Goal: Check status: Check status

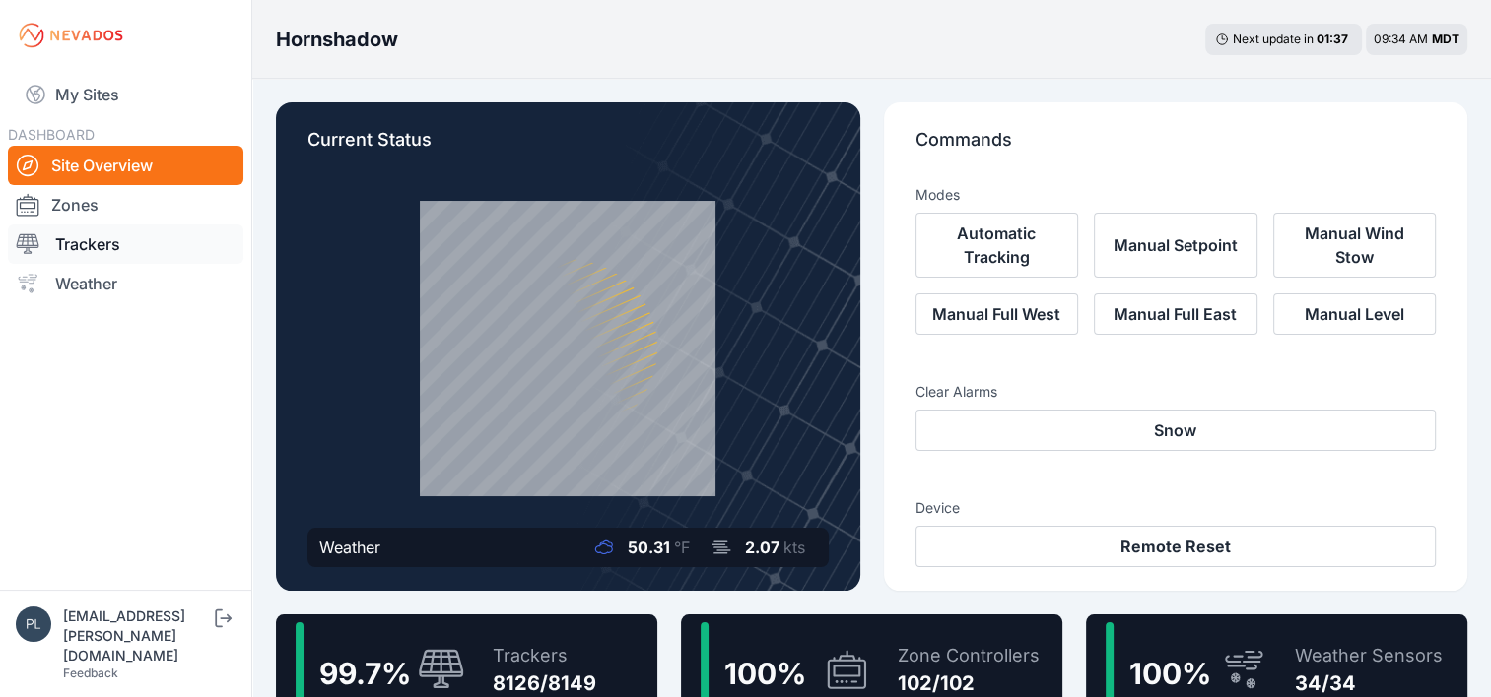
click at [95, 245] on link "Trackers" at bounding box center [125, 244] width 235 height 39
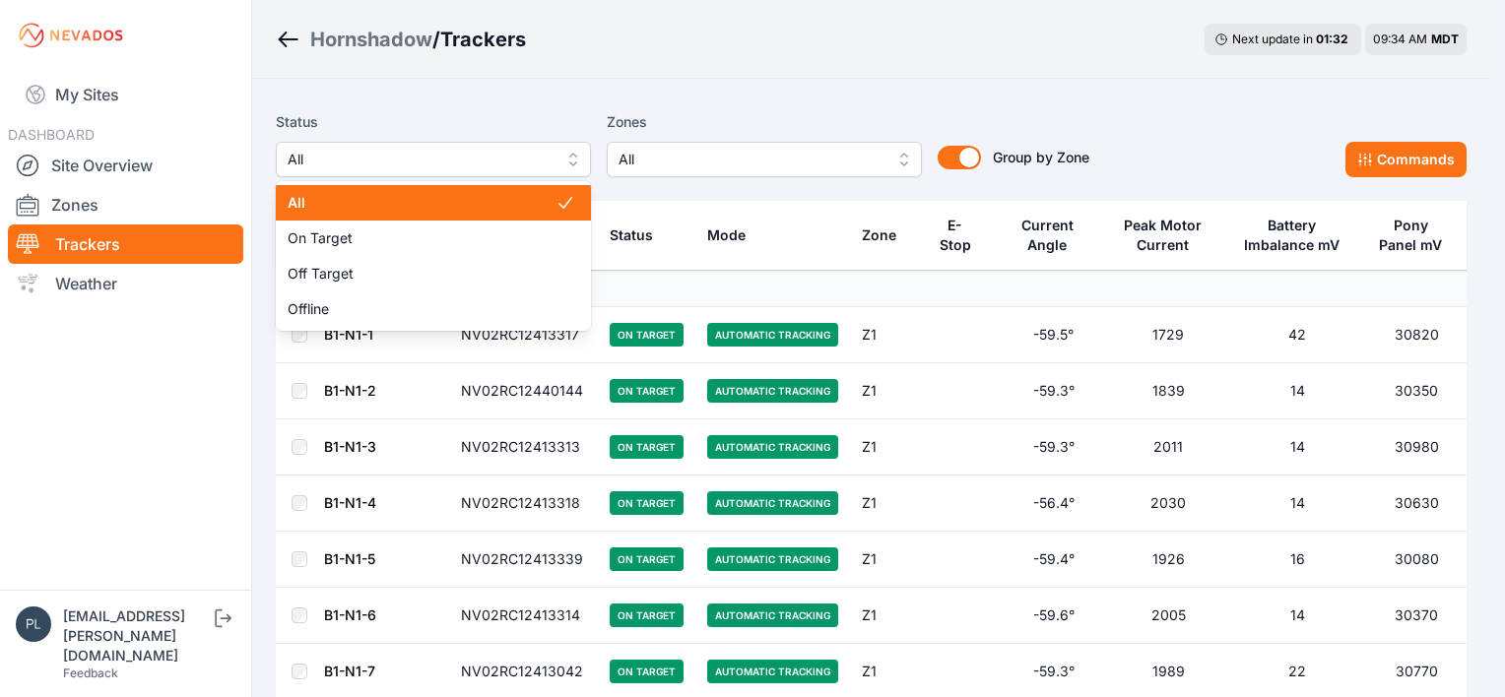
click at [514, 150] on span "All" at bounding box center [420, 160] width 264 height 24
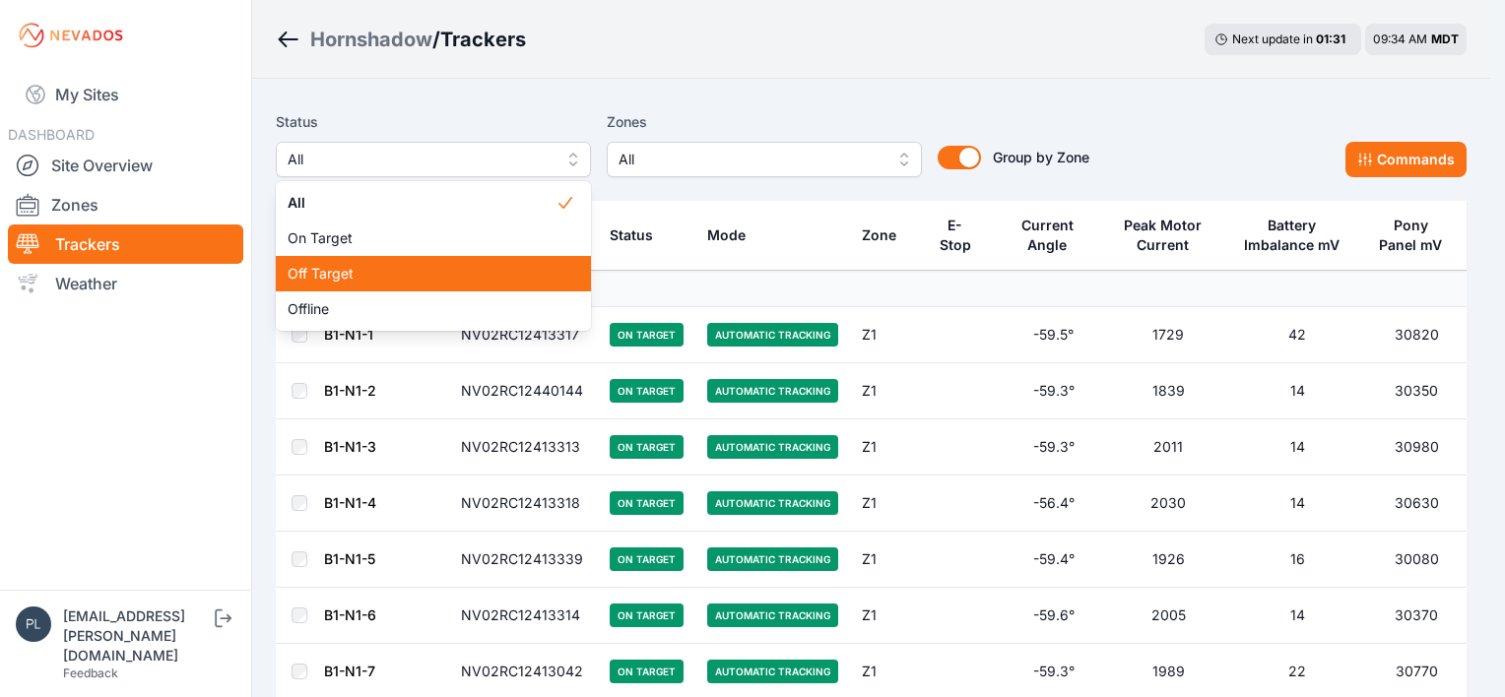
click at [378, 275] on span "Off Target" at bounding box center [422, 274] width 268 height 20
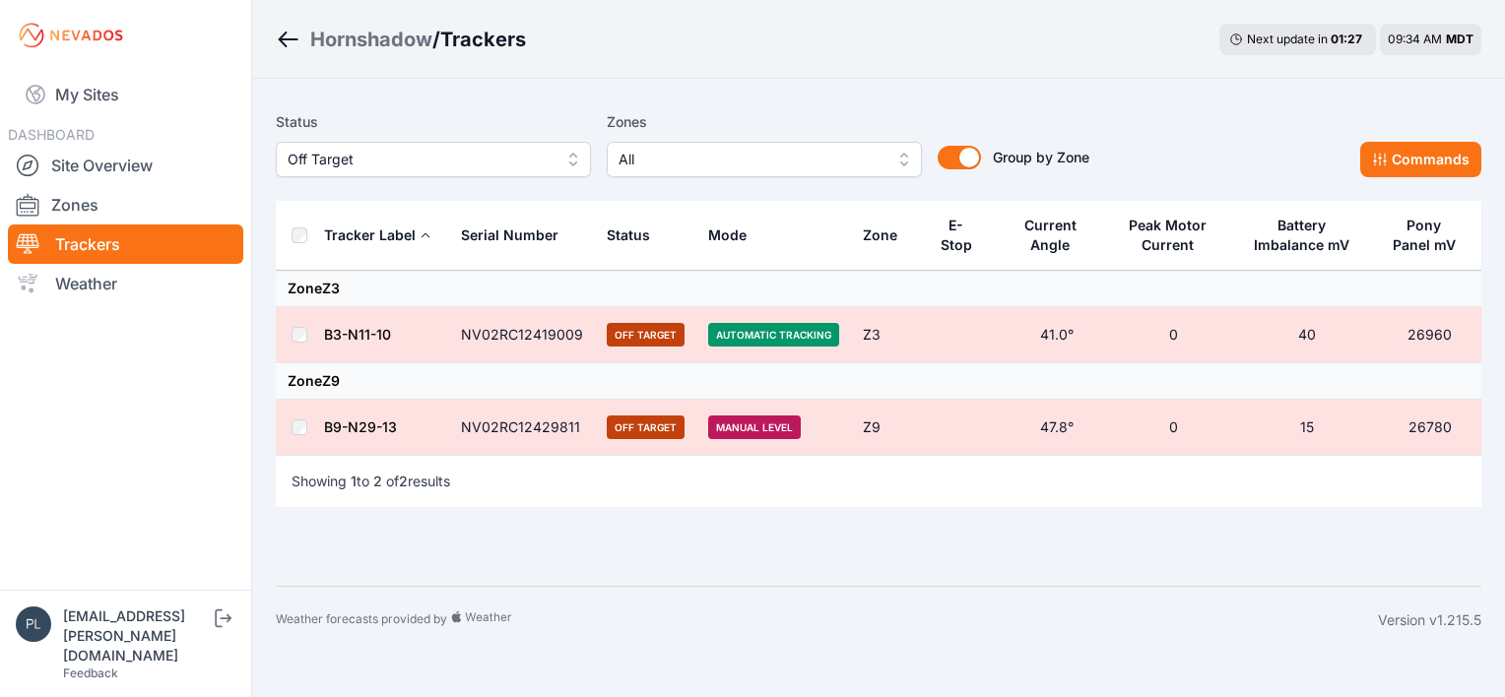
drag, startPoint x: 469, startPoint y: 171, endPoint x: 471, endPoint y: 87, distance: 84.7
click at [471, 87] on div "Status Off Target Zones All Group by Zone Group by Zone Commands Tracker Label …" at bounding box center [878, 332] width 1253 height 507
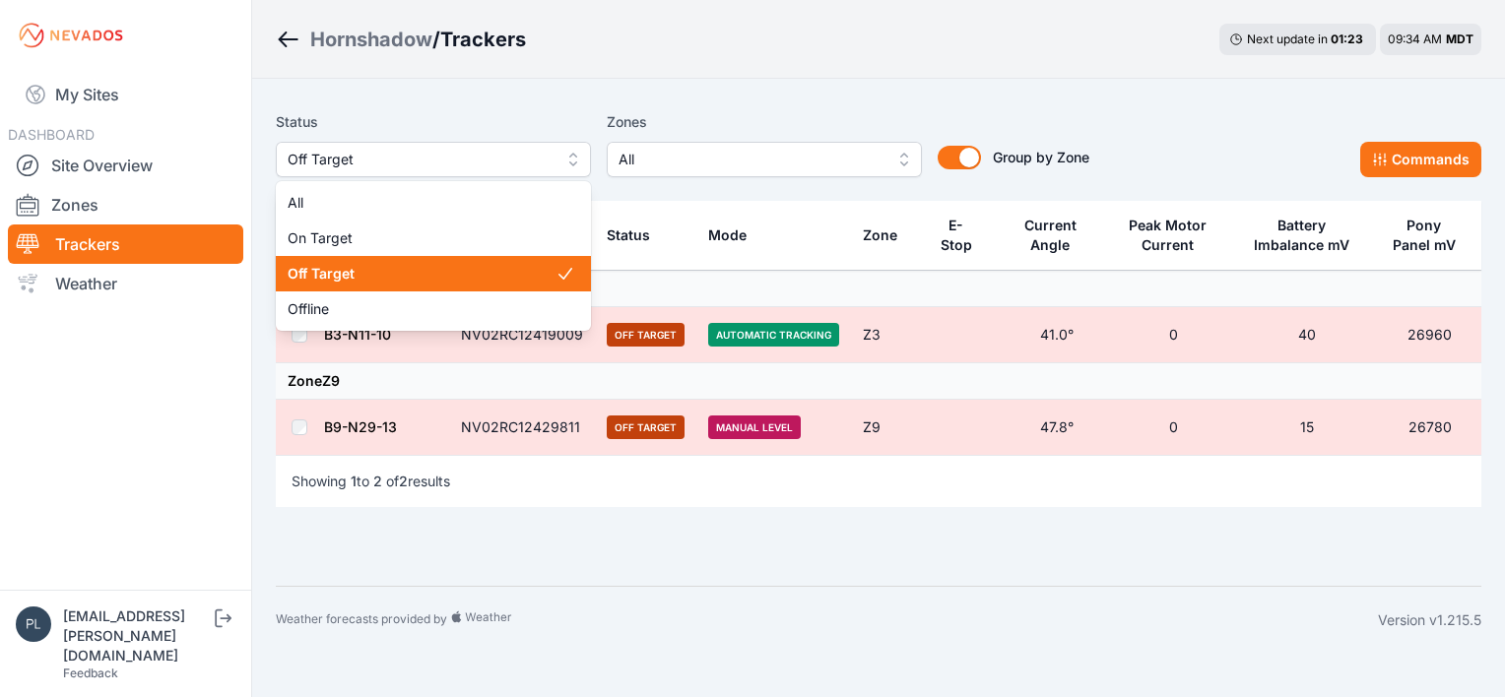
click at [426, 166] on span "Off Target" at bounding box center [420, 160] width 264 height 24
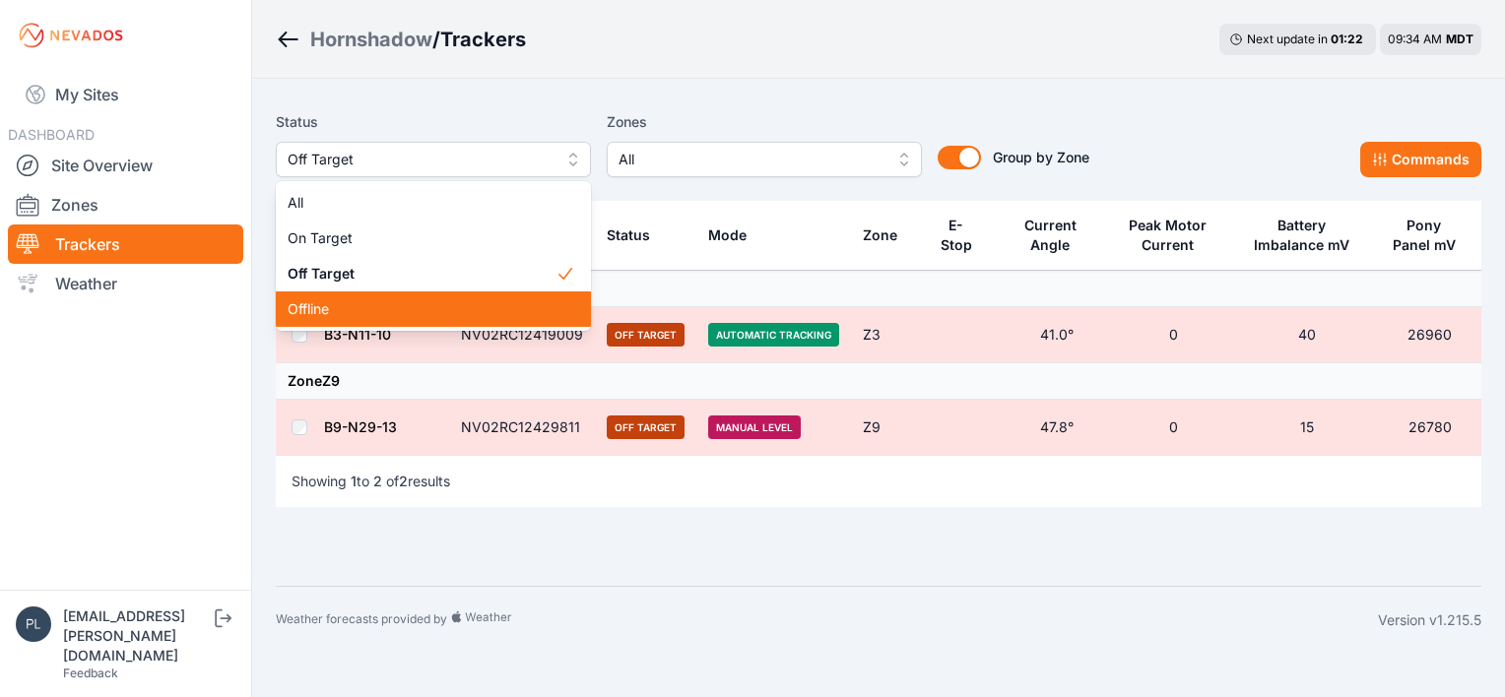
click at [352, 318] on span "Offline" at bounding box center [422, 309] width 268 height 20
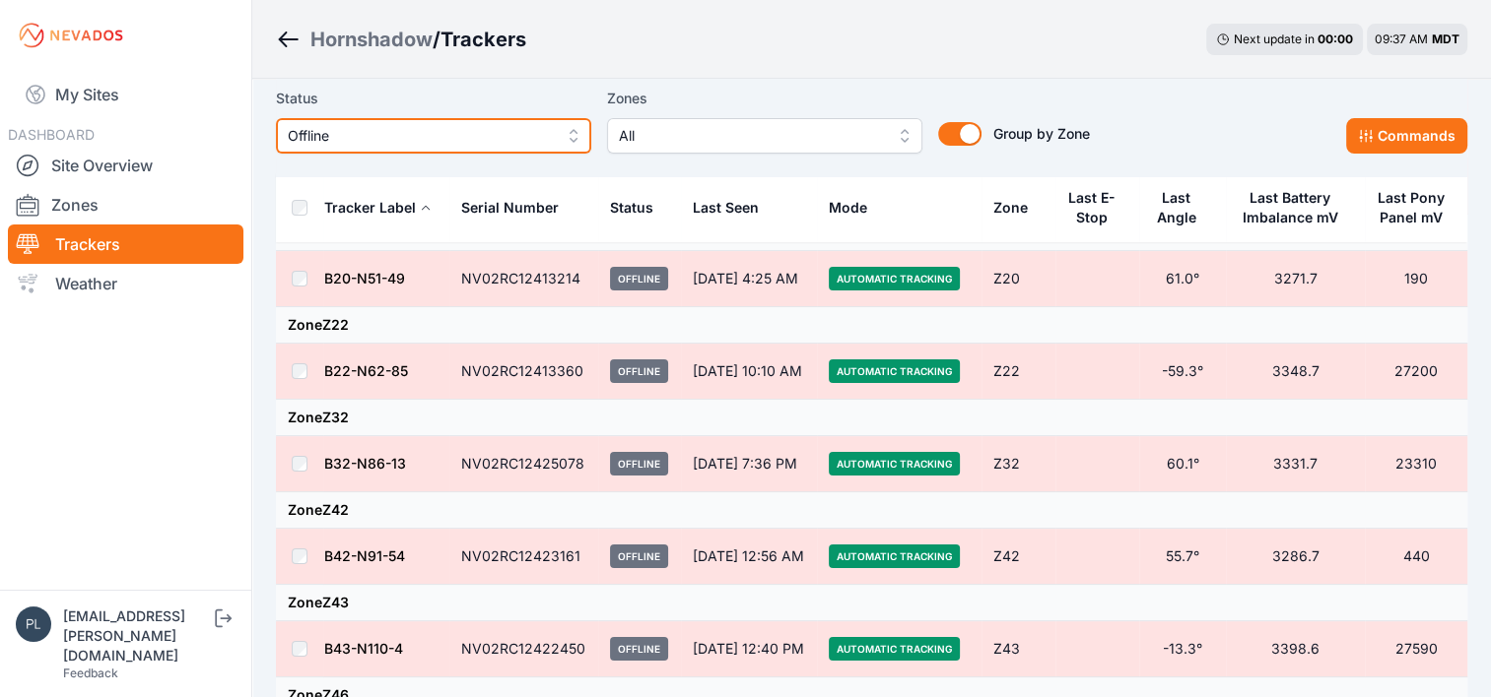
scroll to position [207, 0]
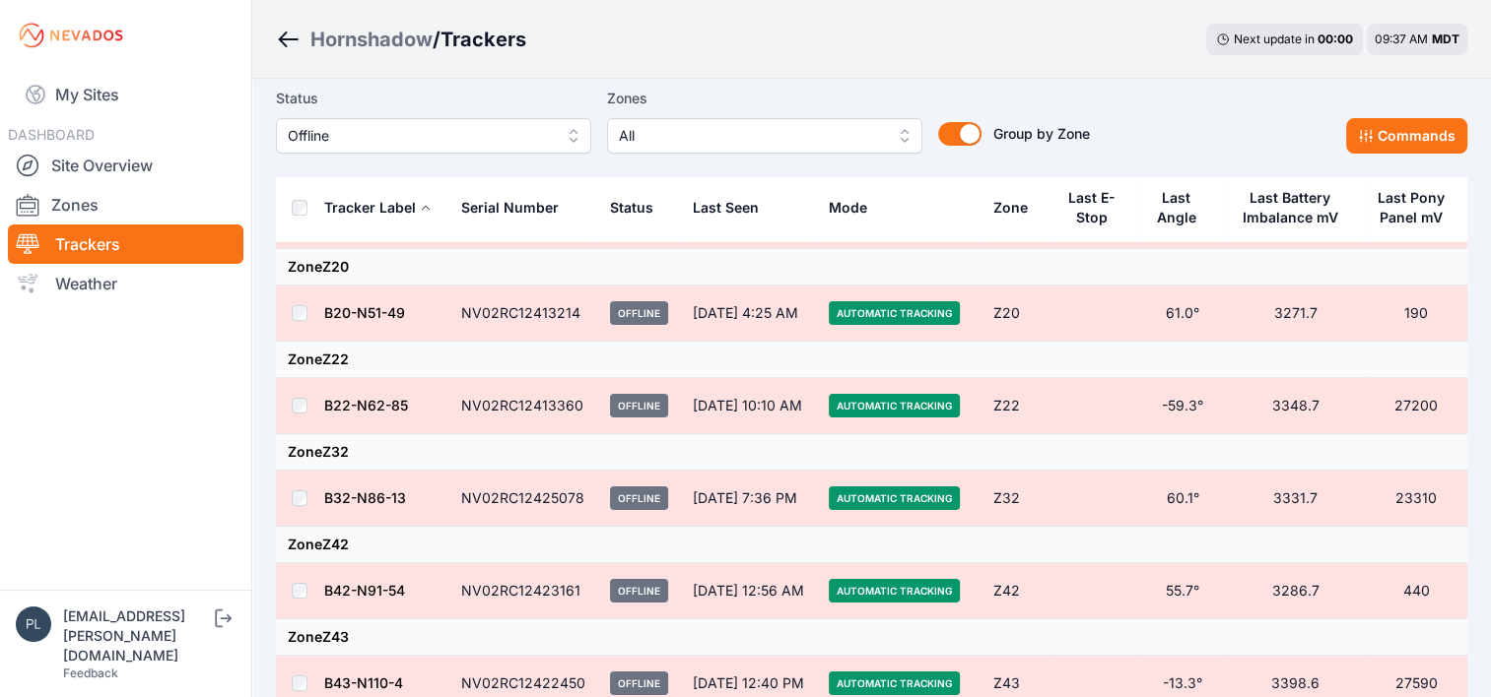
click at [372, 301] on td "B20-N51-49" at bounding box center [386, 314] width 126 height 56
click at [372, 310] on link "B20-N51-49" at bounding box center [364, 312] width 81 height 17
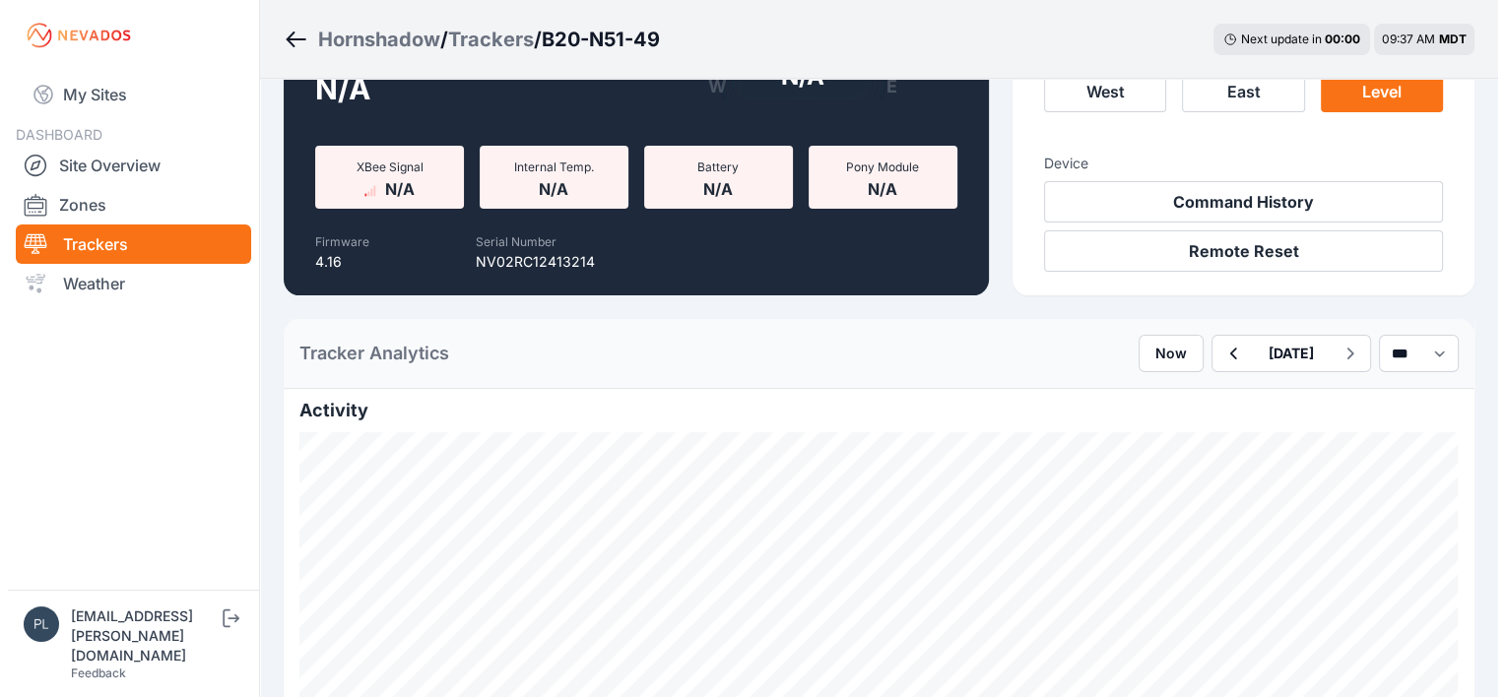
scroll to position [197, 0]
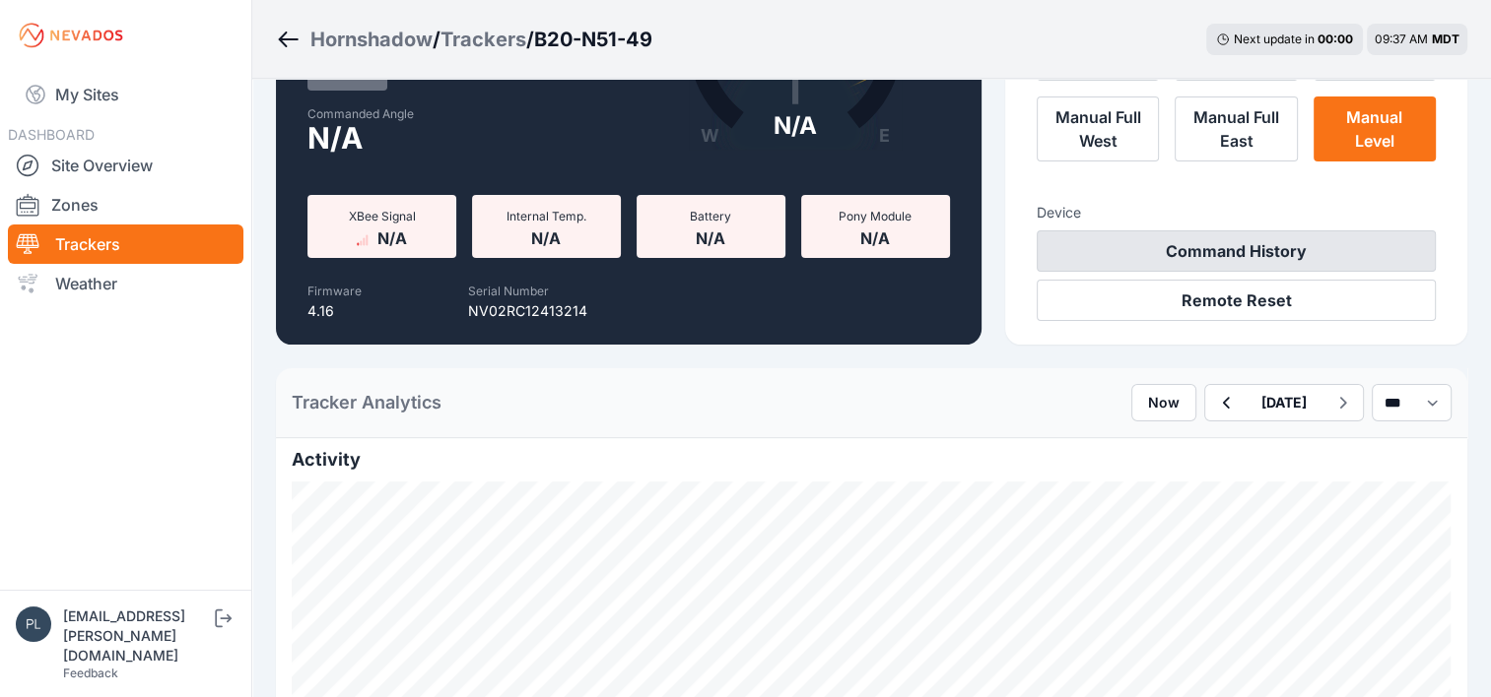
click at [1172, 256] on button "Command History" at bounding box center [1235, 251] width 399 height 41
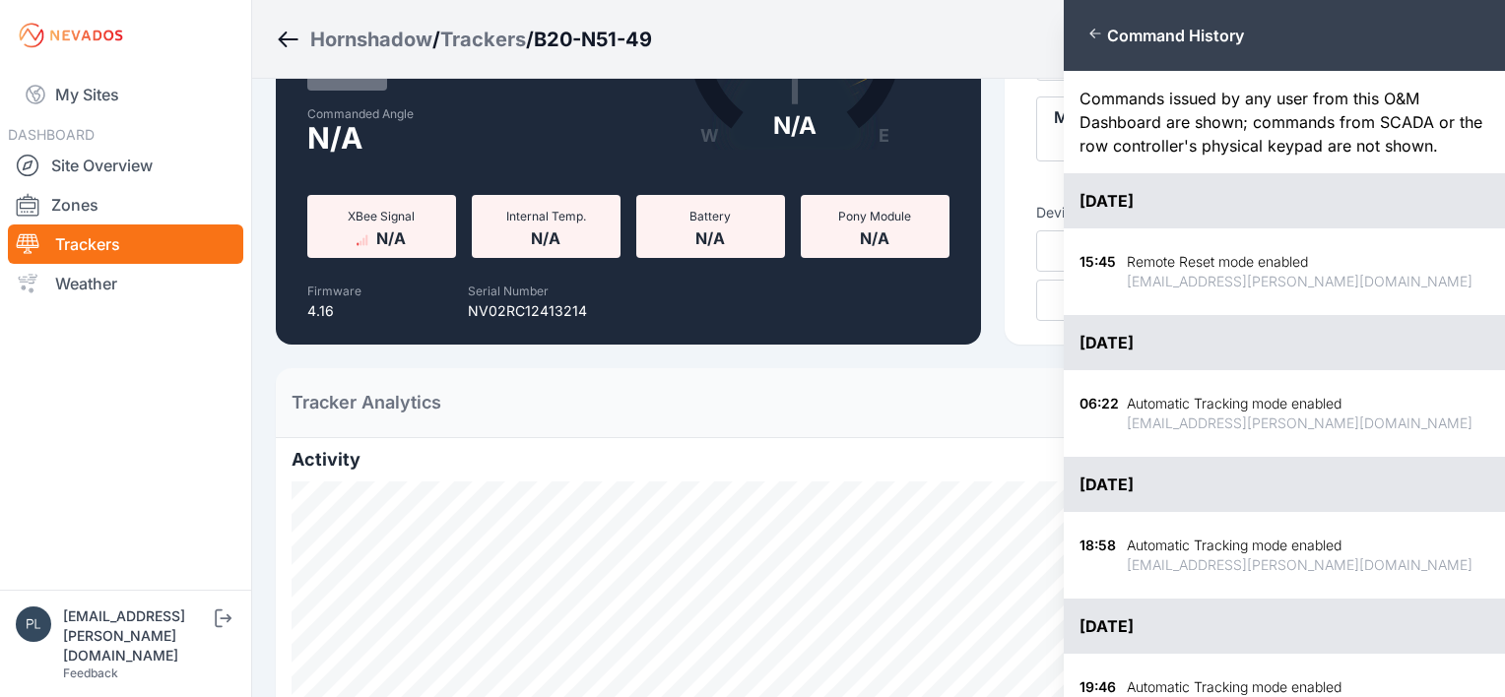
click at [655, 422] on div "Close panel Command History Commands issued by any user from this O&M Dashboard…" at bounding box center [752, 348] width 1505 height 697
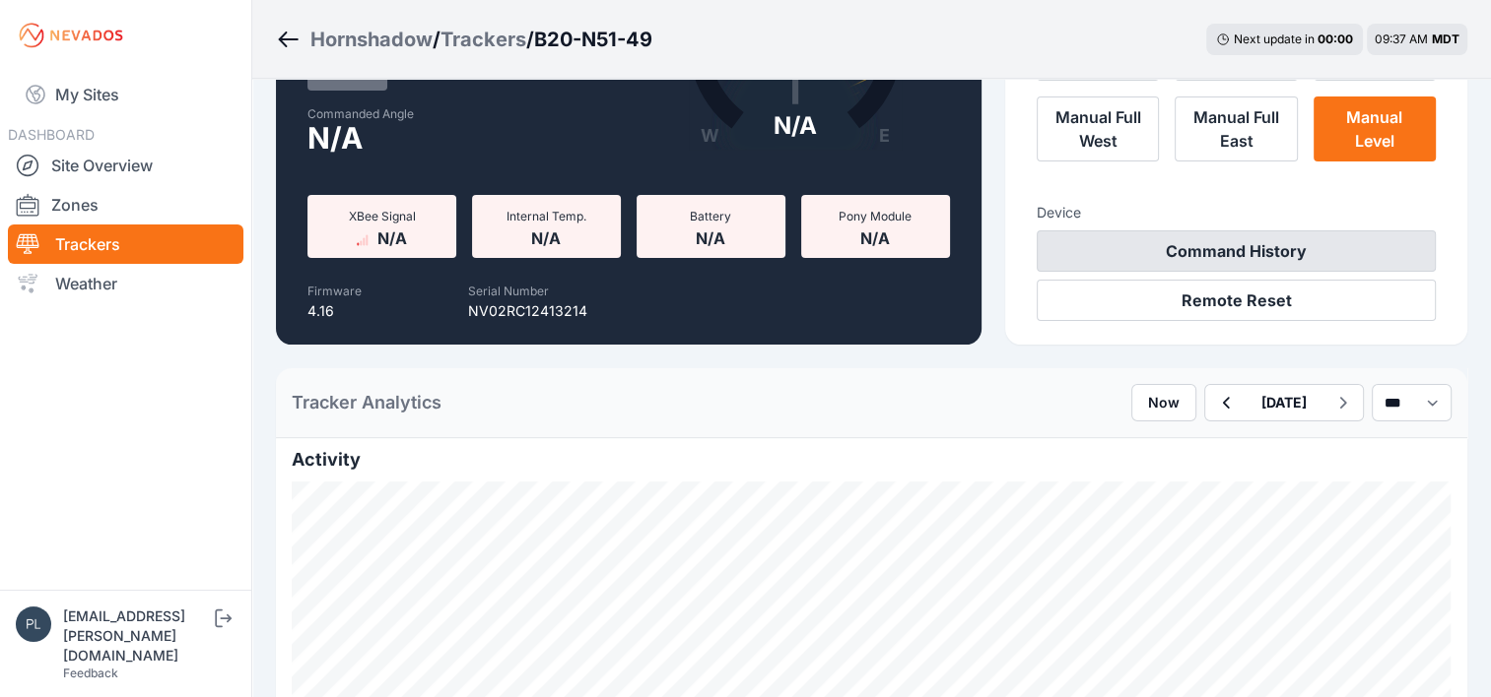
click at [1182, 243] on button "Command History" at bounding box center [1235, 251] width 399 height 41
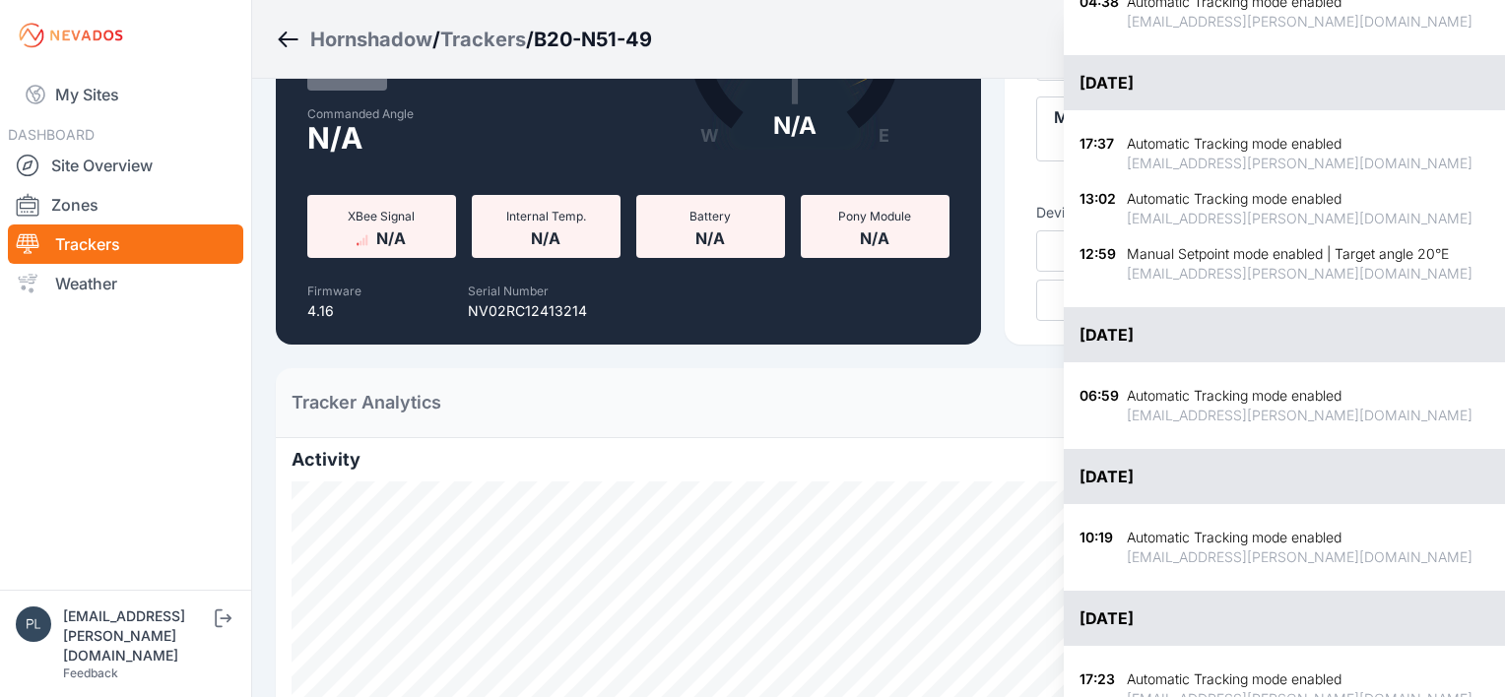
scroll to position [1084, 0]
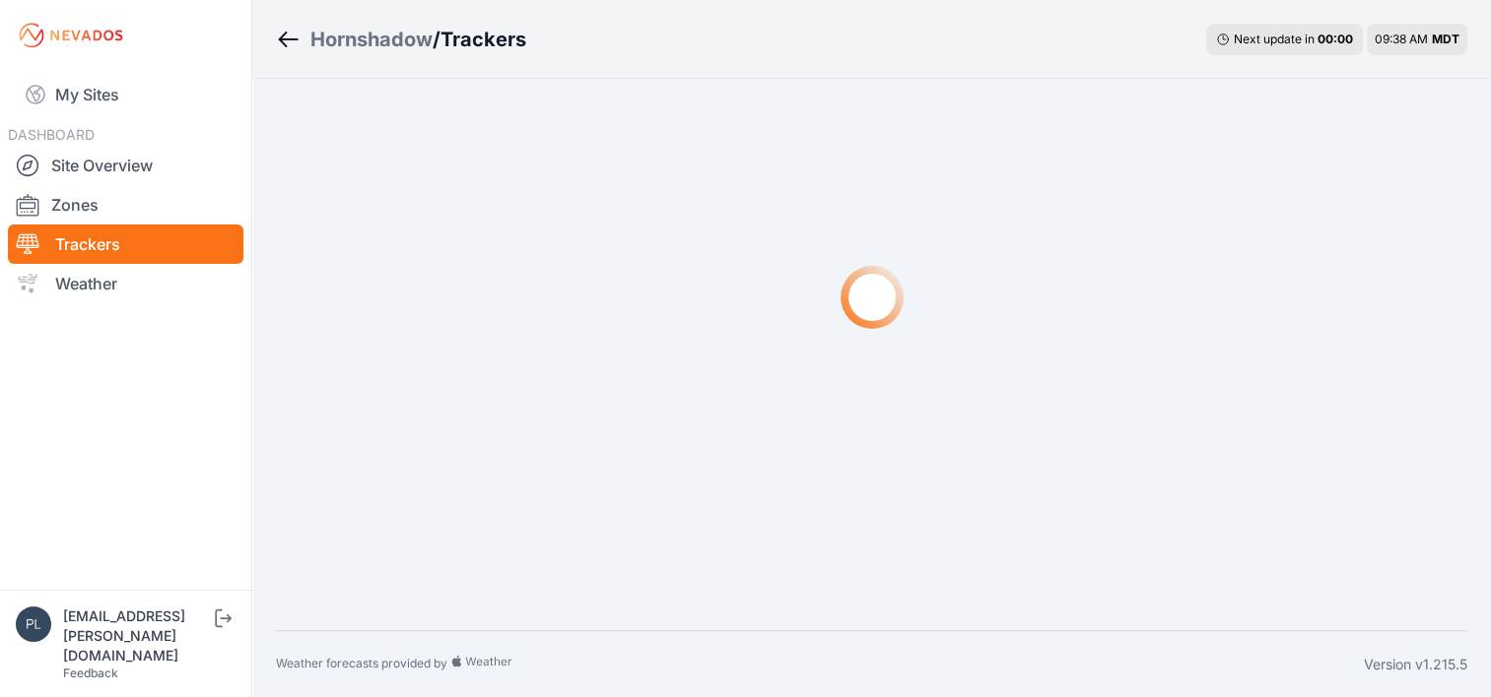
scroll to position [197, 0]
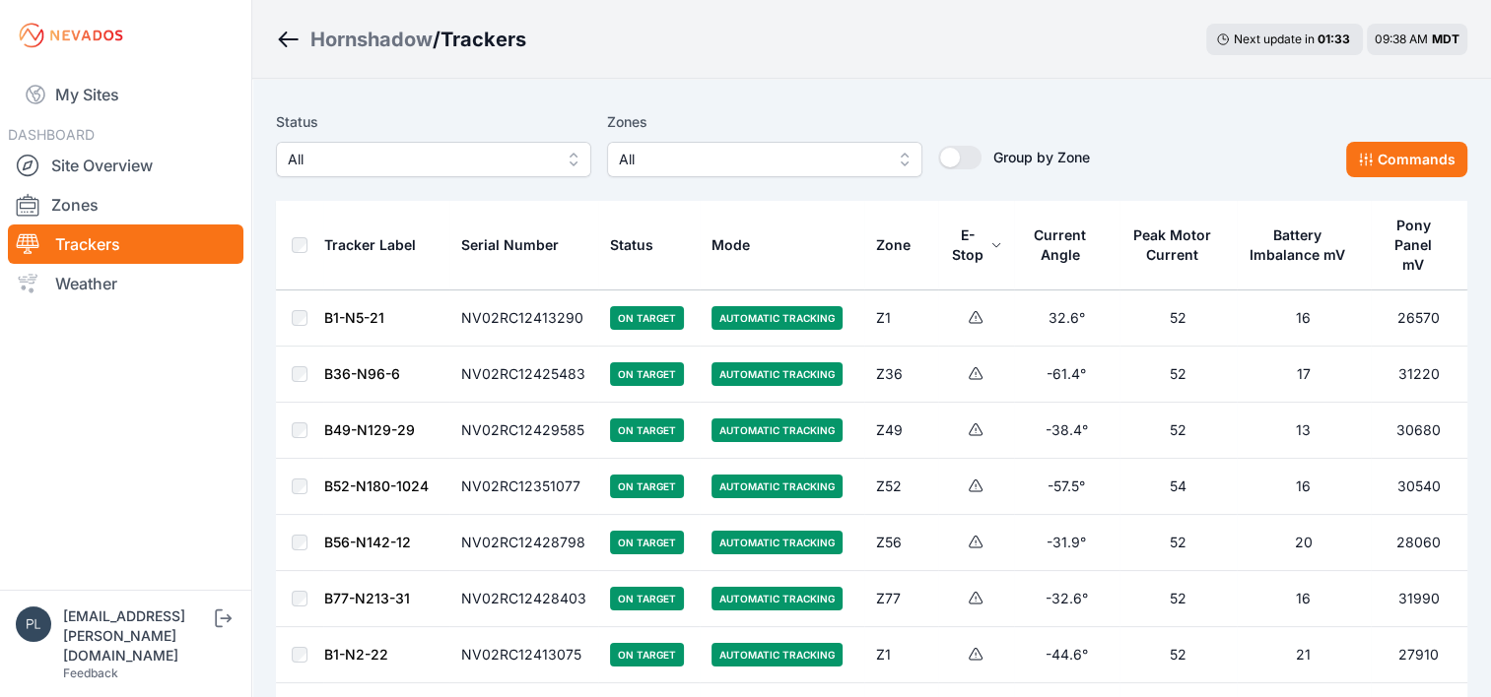
scroll to position [83, 0]
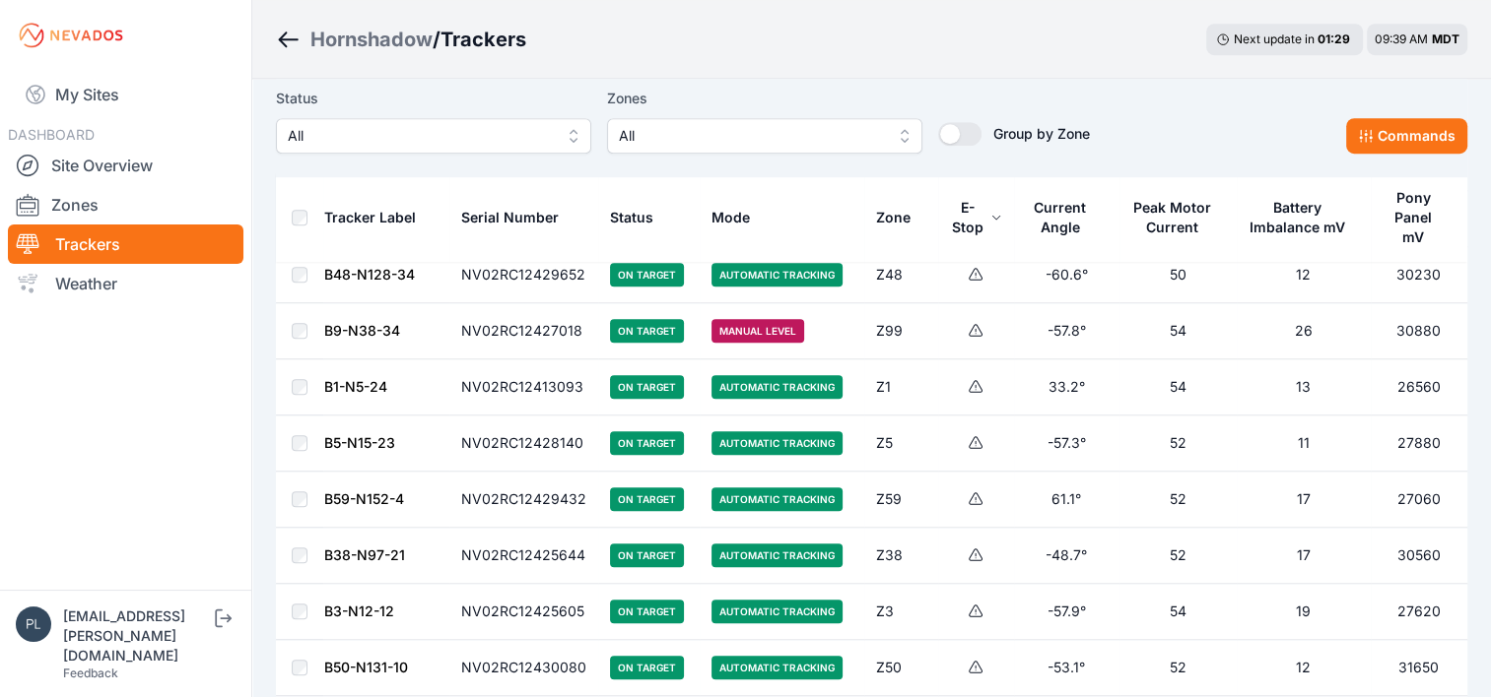
scroll to position [1576, 0]
